Goal: Find specific page/section: Find specific page/section

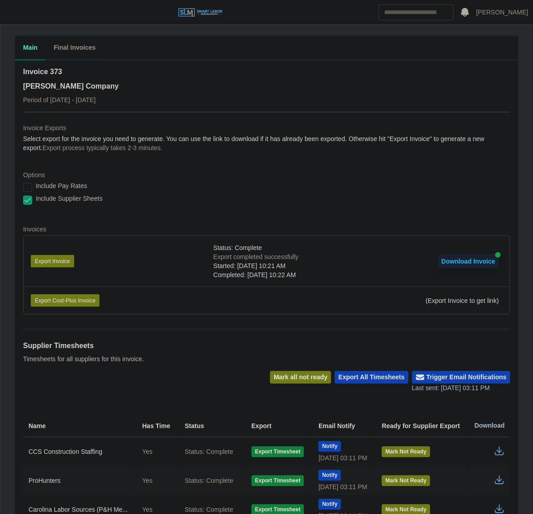
drag, startPoint x: 18, startPoint y: 8, endPoint x: 54, endPoint y: 80, distance: 80.5
click at [18, 8] on button "button" at bounding box center [11, 12] width 23 height 15
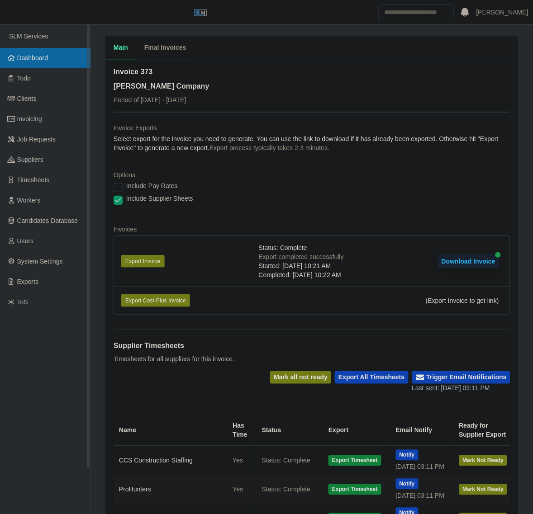
click at [48, 55] on link "Dashboard" at bounding box center [45, 58] width 90 height 20
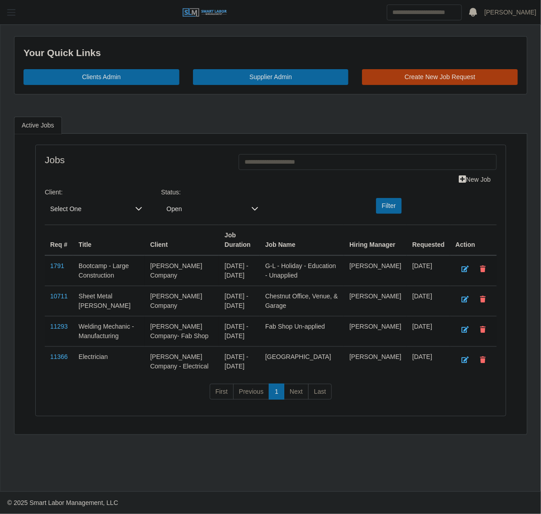
drag, startPoint x: 4, startPoint y: 6, endPoint x: 7, endPoint y: 13, distance: 7.5
click at [5, 6] on button "button" at bounding box center [11, 12] width 23 height 15
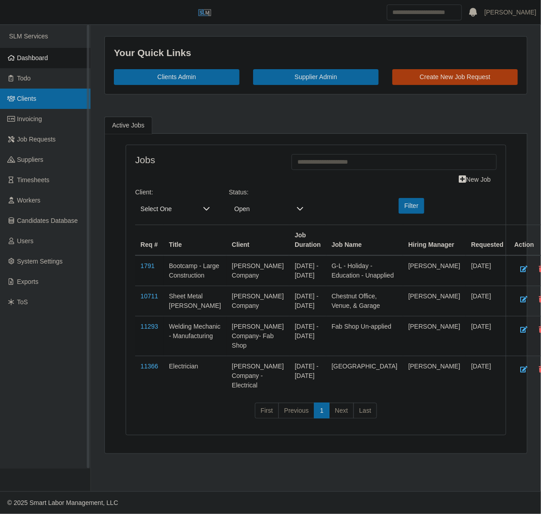
click at [39, 100] on link "Clients" at bounding box center [45, 99] width 90 height 20
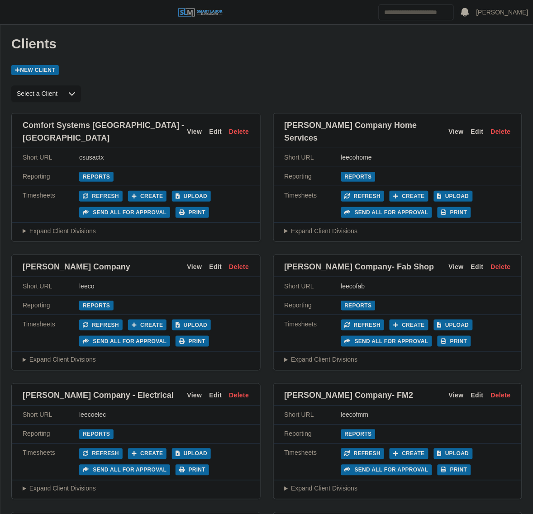
click at [10, 24] on header "Juan Castillo Account Settings Logout" at bounding box center [266, 12] width 533 height 25
click at [10, 19] on button "button" at bounding box center [11, 12] width 23 height 15
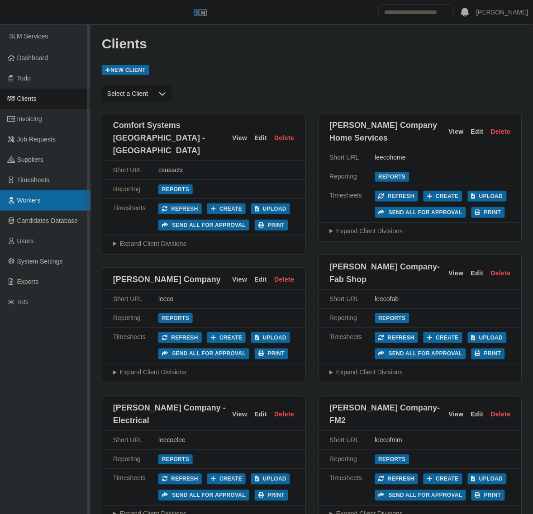
click at [38, 202] on span "Workers" at bounding box center [29, 200] width 24 height 7
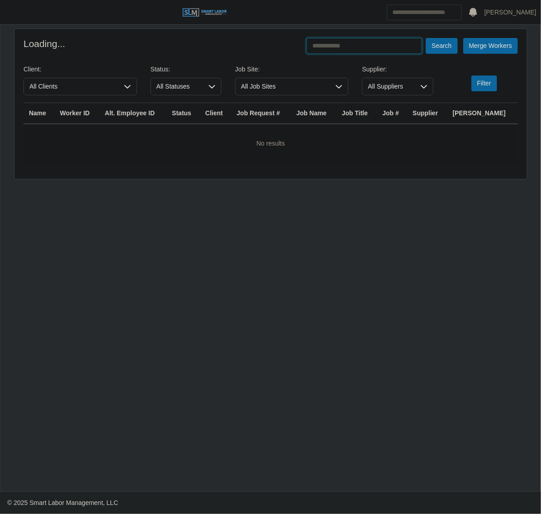
click at [383, 43] on input "text" at bounding box center [365, 46] width 116 height 16
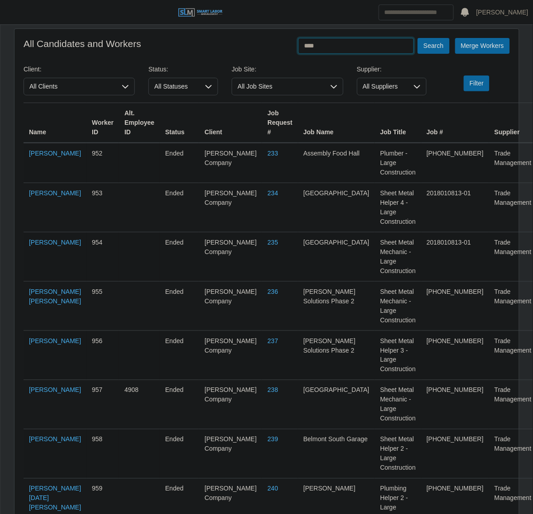
type input "****"
click at [417, 38] on button "Search" at bounding box center [433, 46] width 32 height 16
